Goal: Navigation & Orientation: Find specific page/section

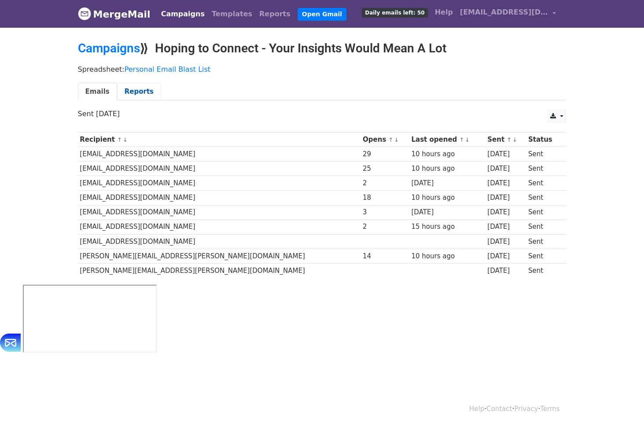
click at [129, 95] on link "Reports" at bounding box center [139, 92] width 44 height 18
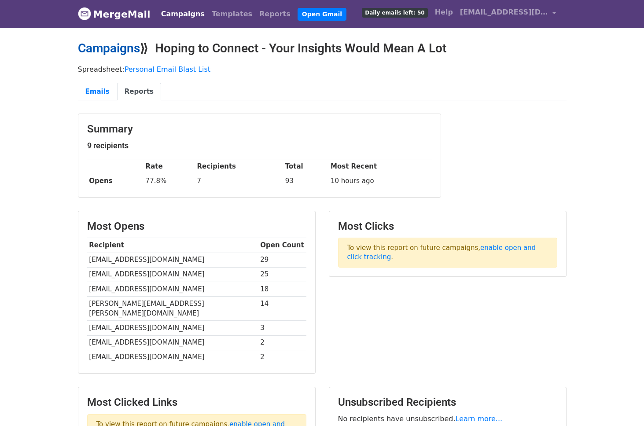
click at [122, 50] on link "Campaigns" at bounding box center [109, 48] width 62 height 15
